Goal: Navigation & Orientation: Understand site structure

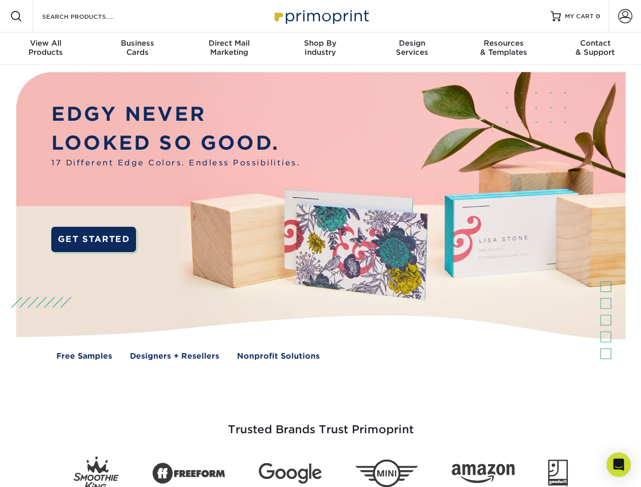
click at [320, 243] on img at bounding box center [320, 223] width 634 height 317
click at [16, 16] on span at bounding box center [16, 16] width 12 height 12
click at [624, 16] on span at bounding box center [625, 16] width 14 height 14
click at [46, 49] on div "View All Products" at bounding box center [45, 48] width 91 height 18
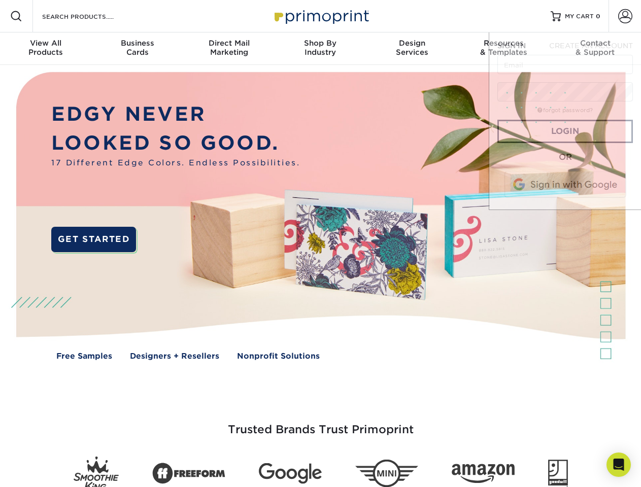
click at [137, 49] on div "Business Cards" at bounding box center [136, 48] width 91 height 18
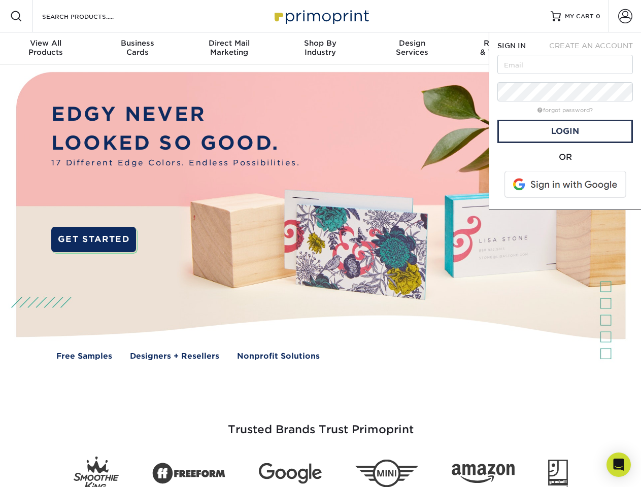
click at [229, 49] on div "Direct Mail Marketing" at bounding box center [228, 48] width 91 height 18
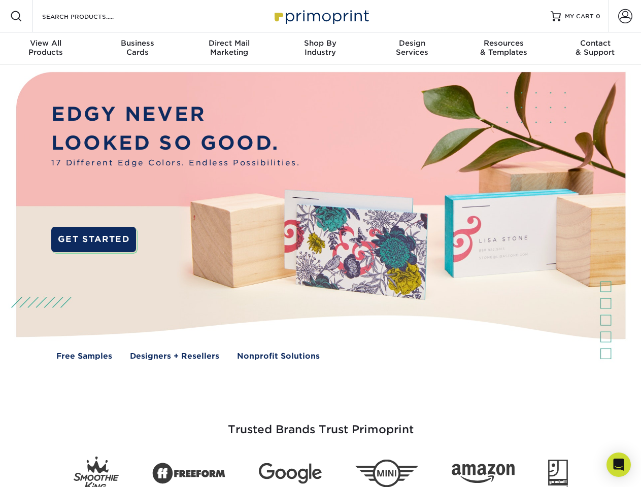
click at [320, 49] on div "Shop By Industry" at bounding box center [319, 48] width 91 height 18
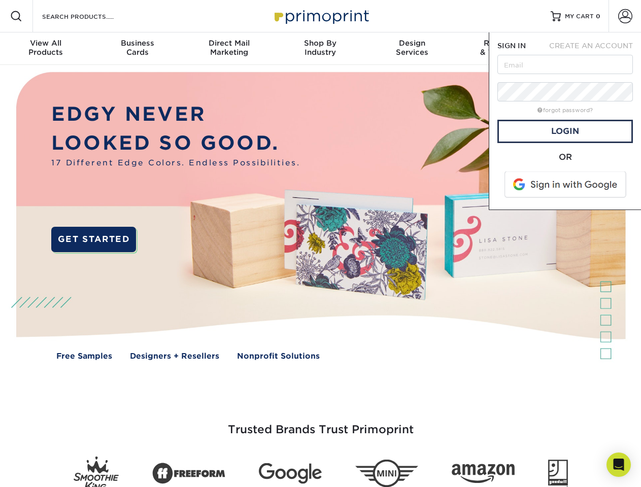
click at [412, 49] on div "Design Services" at bounding box center [411, 48] width 91 height 18
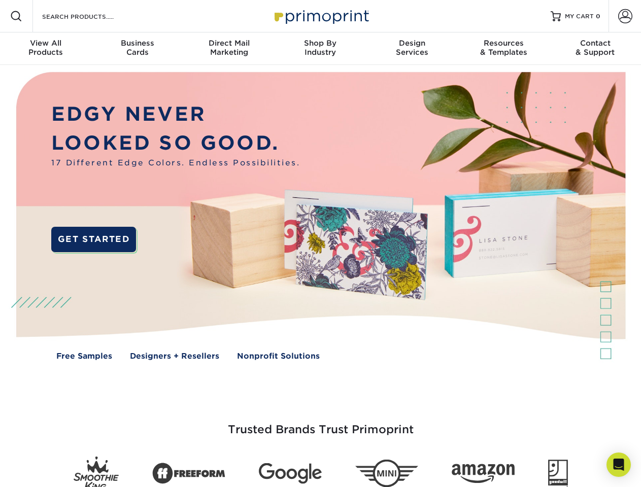
click at [503, 49] on span "SIGN IN" at bounding box center [511, 46] width 28 height 8
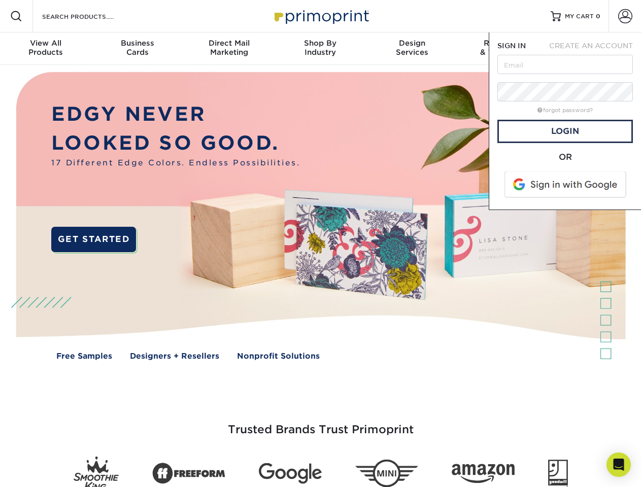
click at [595, 49] on div "Contact & Support" at bounding box center [594, 48] width 91 height 18
